Goal: Information Seeking & Learning: Learn about a topic

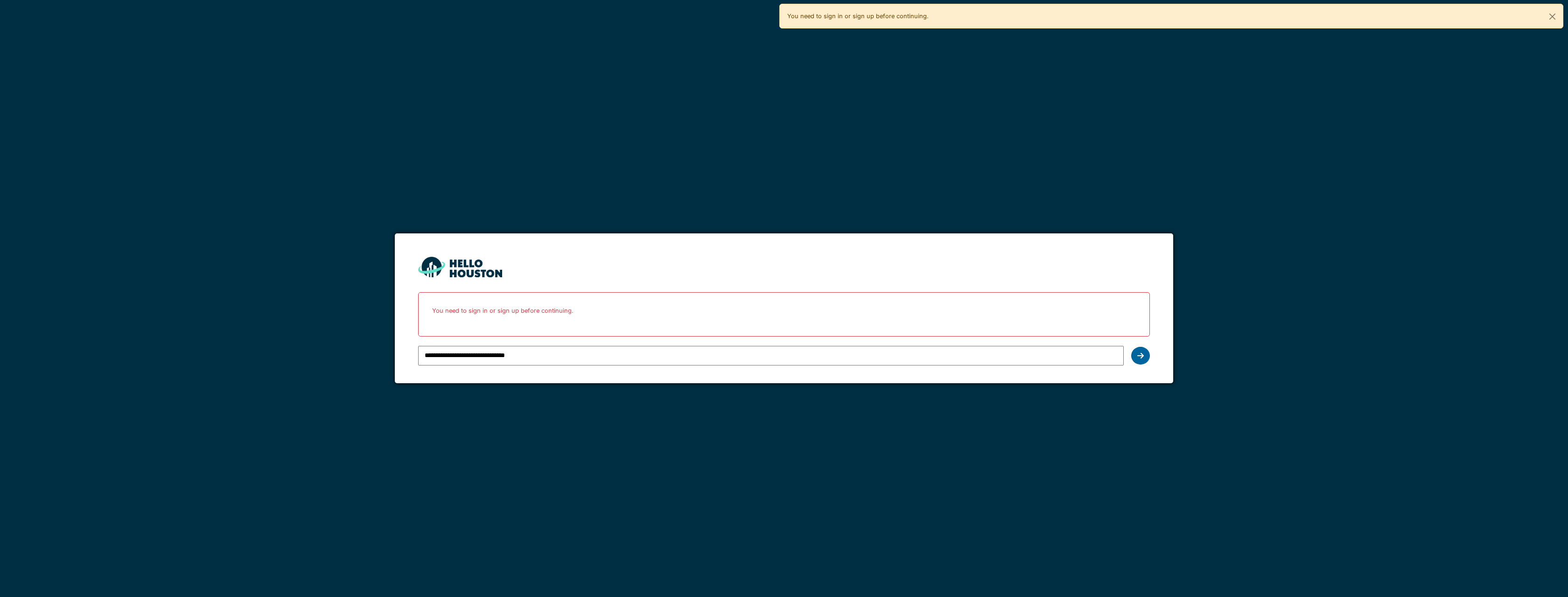
click at [1142, 363] on div at bounding box center [1141, 356] width 19 height 17
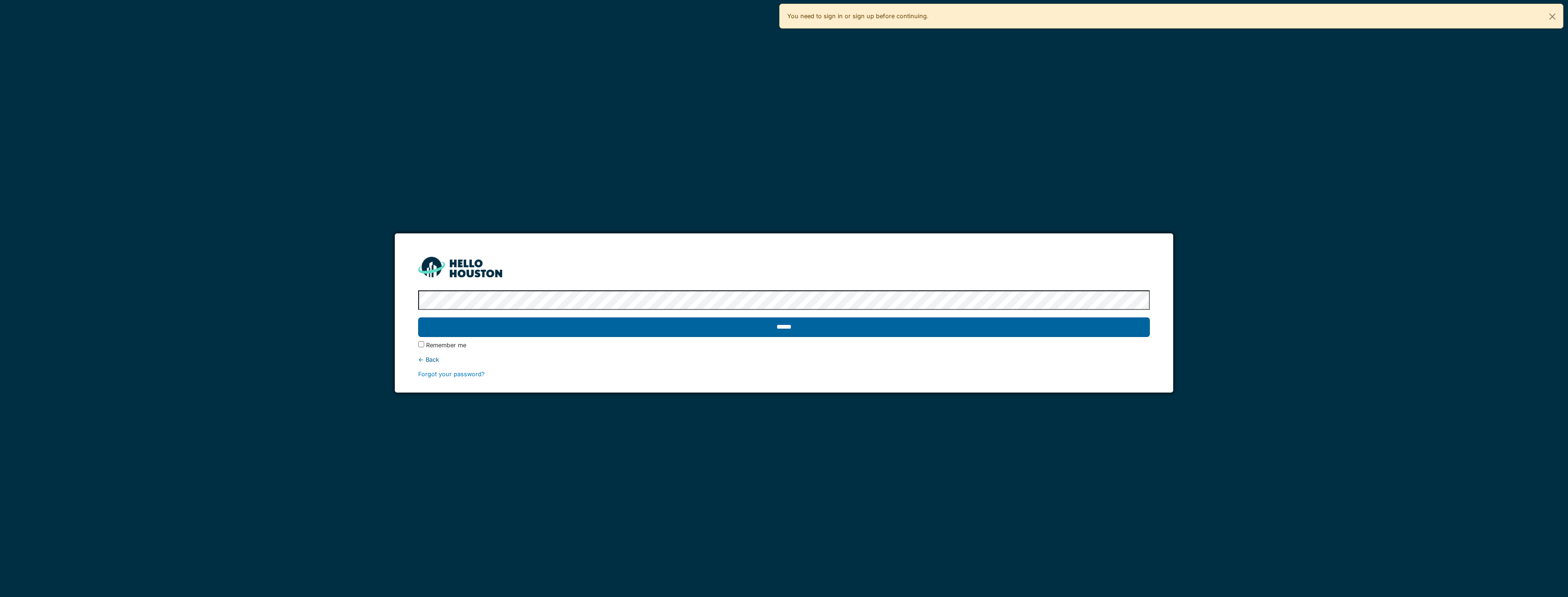
click at [518, 323] on input "******" at bounding box center [784, 327] width 731 height 19
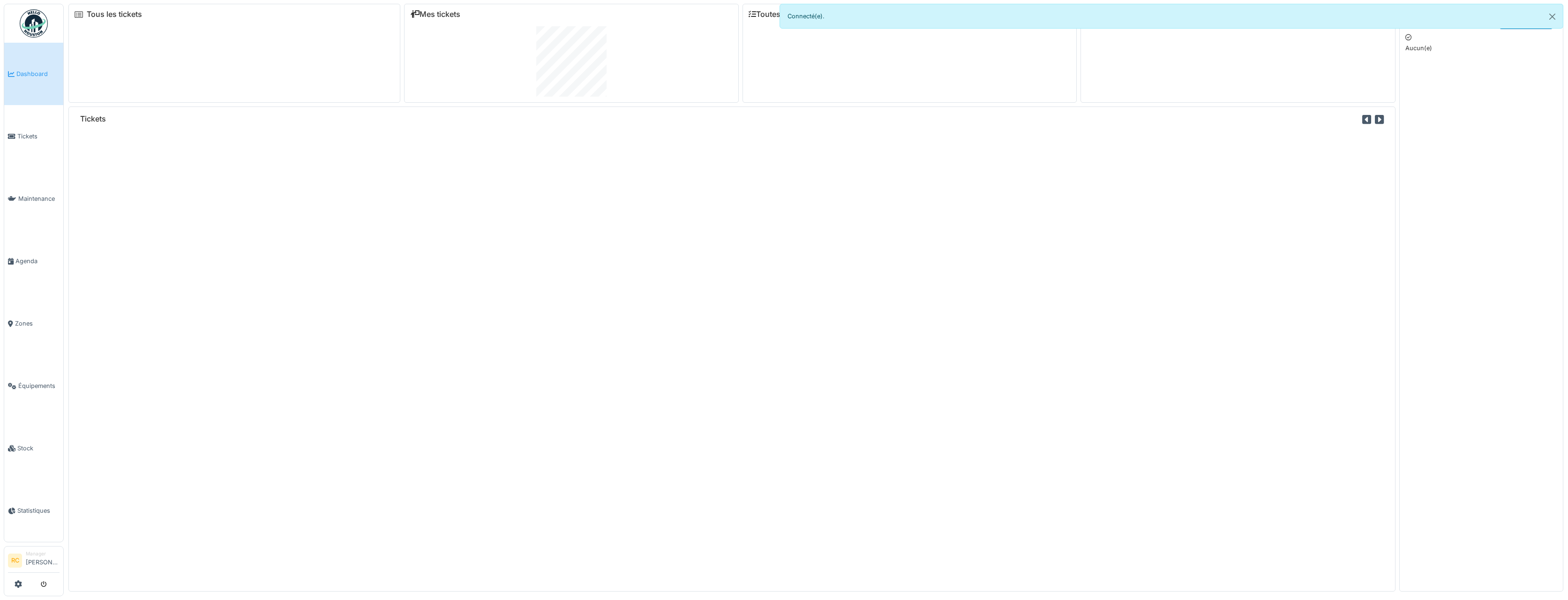
click at [33, 381] on span "Équipements" at bounding box center [38, 385] width 41 height 9
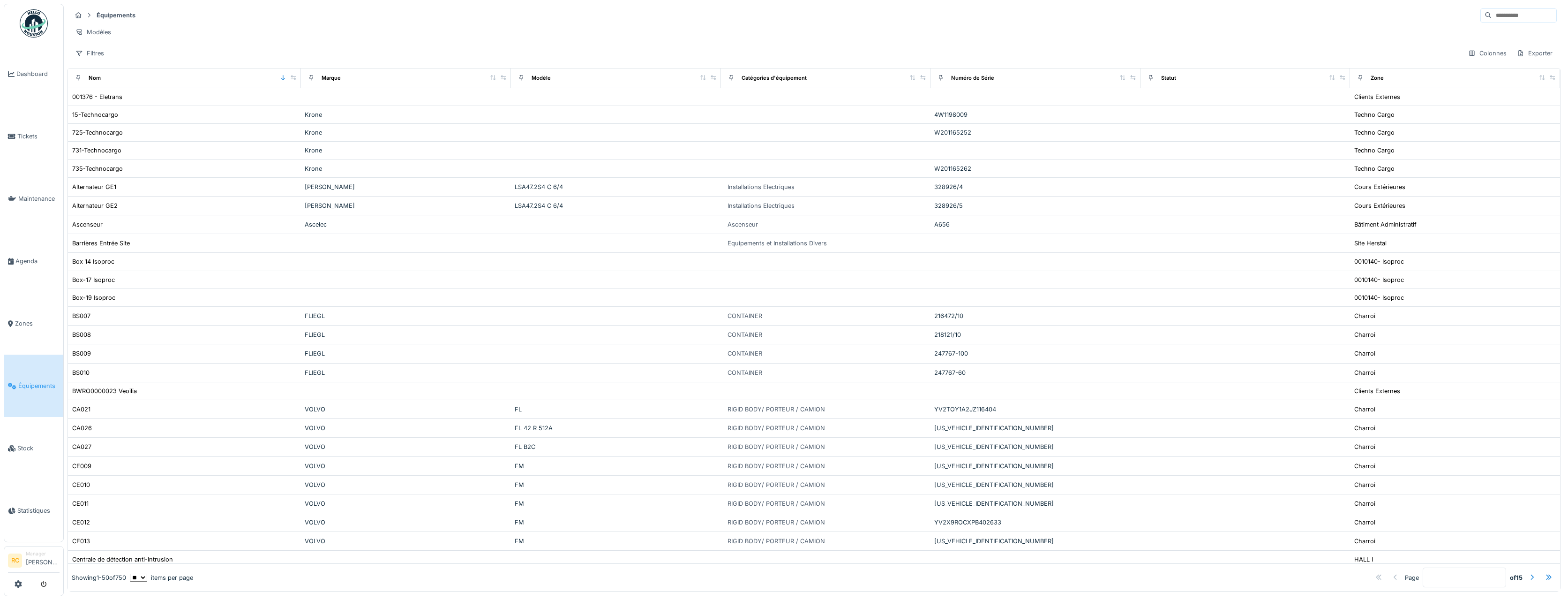
click at [1492, 18] on input at bounding box center [1524, 15] width 65 height 13
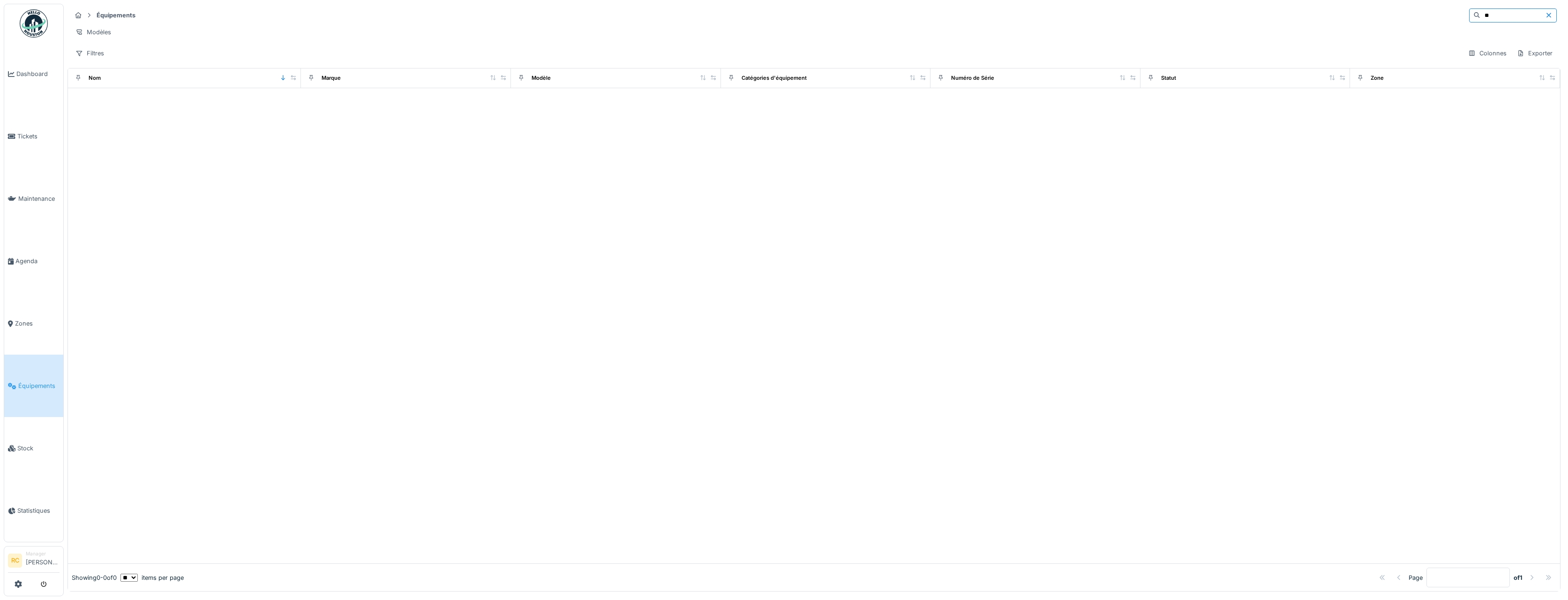
type input "*"
type input "*****"
click at [417, 107] on td "VOLVO" at bounding box center [406, 98] width 210 height 19
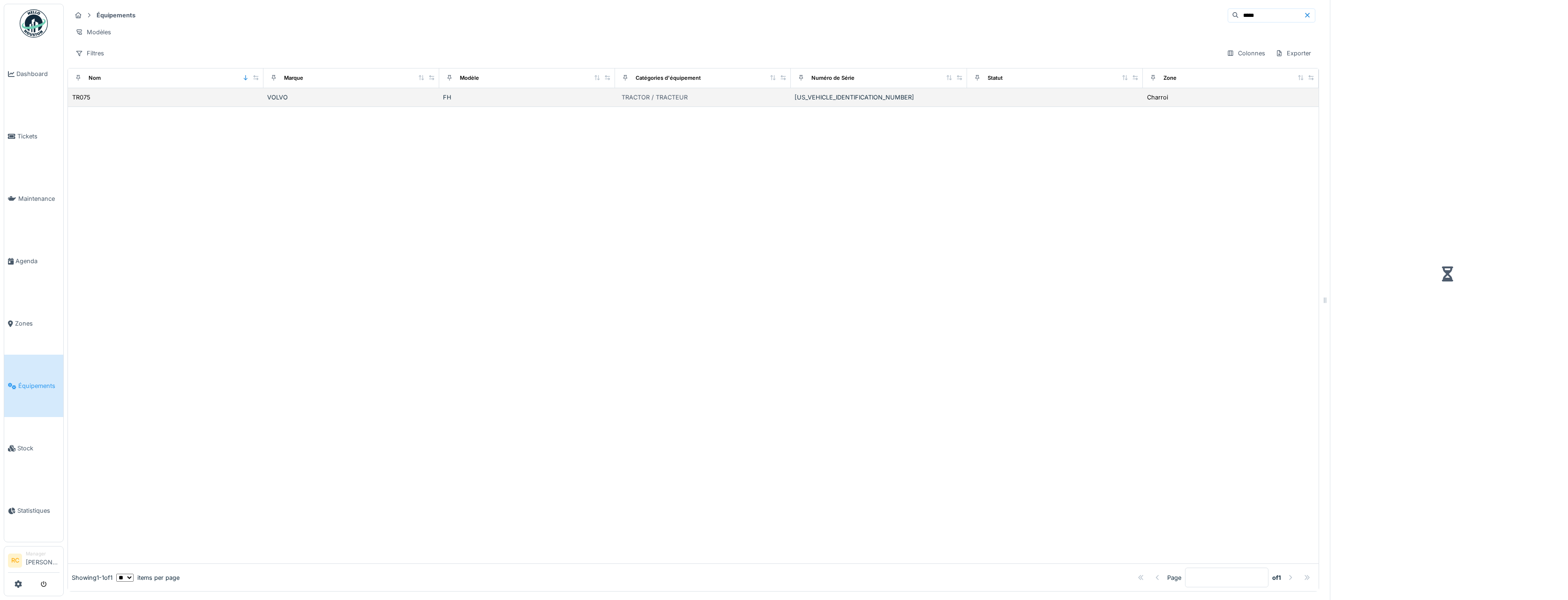
click at [417, 107] on td "VOLVO" at bounding box center [351, 98] width 176 height 19
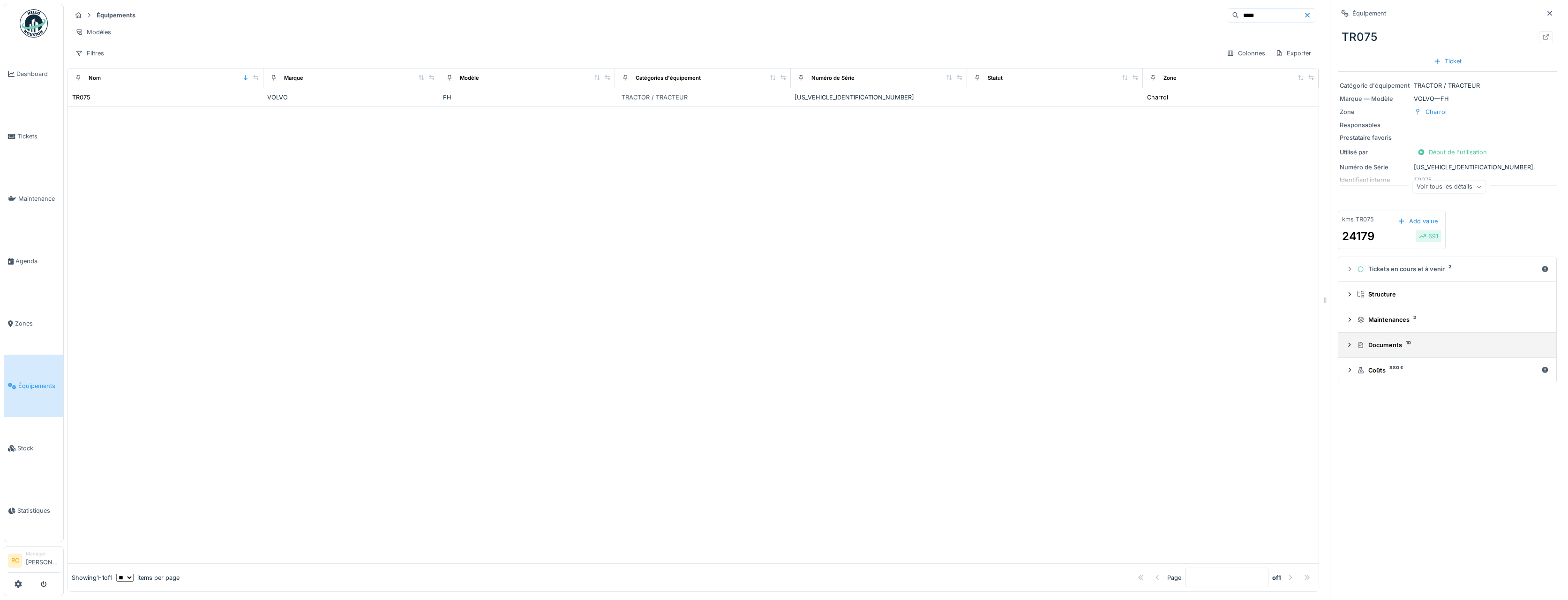
click at [1346, 347] on icon at bounding box center [1349, 345] width 7 height 6
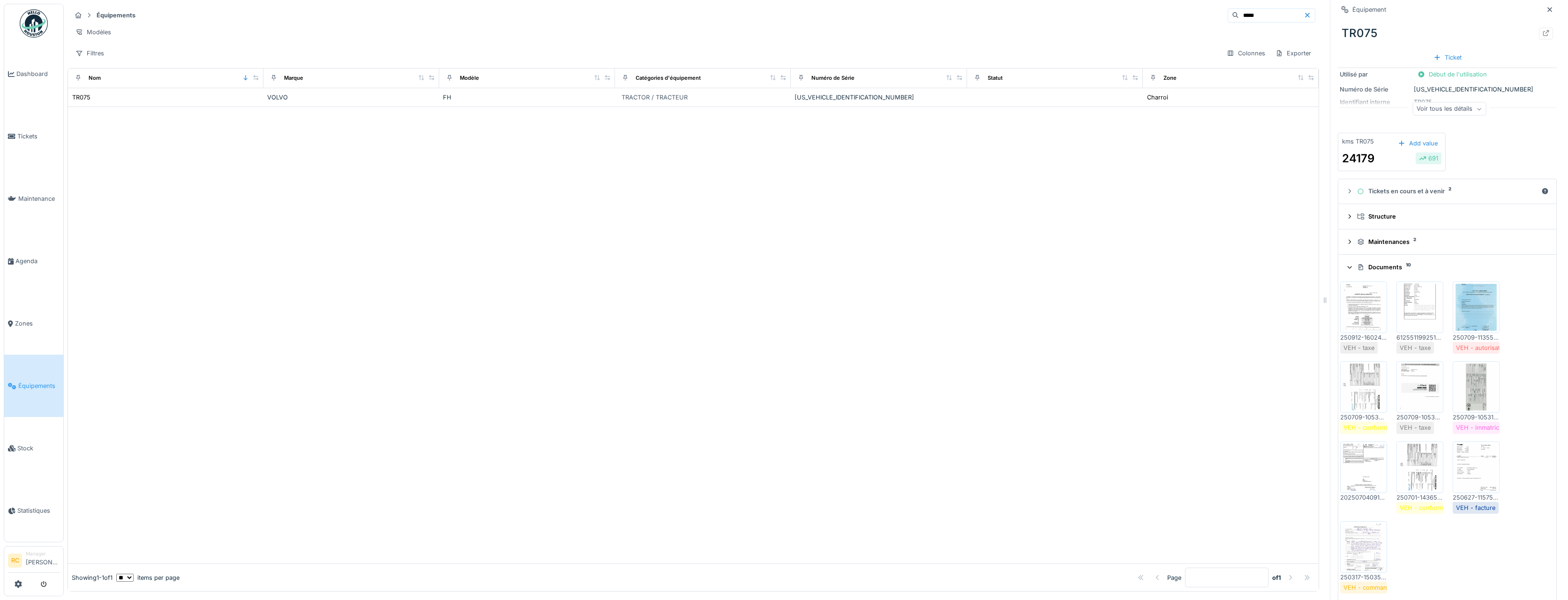
scroll to position [94, 0]
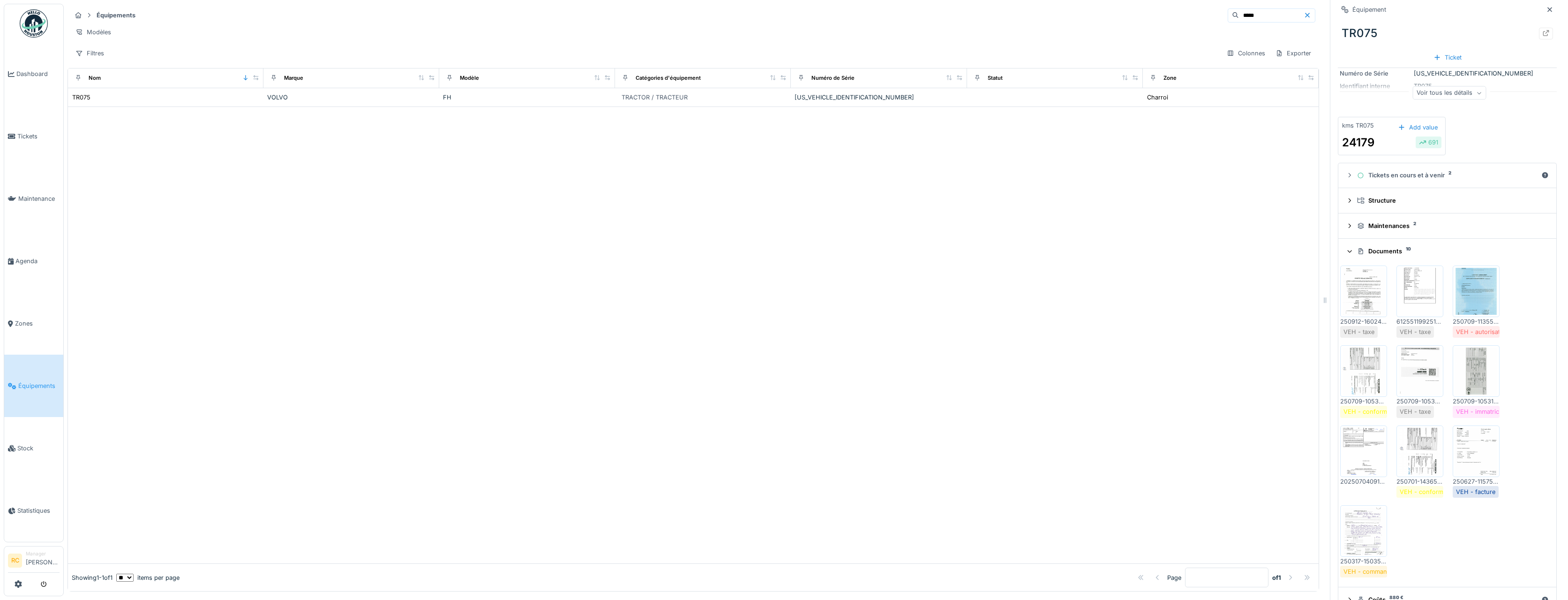
click at [1468, 369] on img at bounding box center [1476, 371] width 42 height 47
